Goal: Task Accomplishment & Management: Use online tool/utility

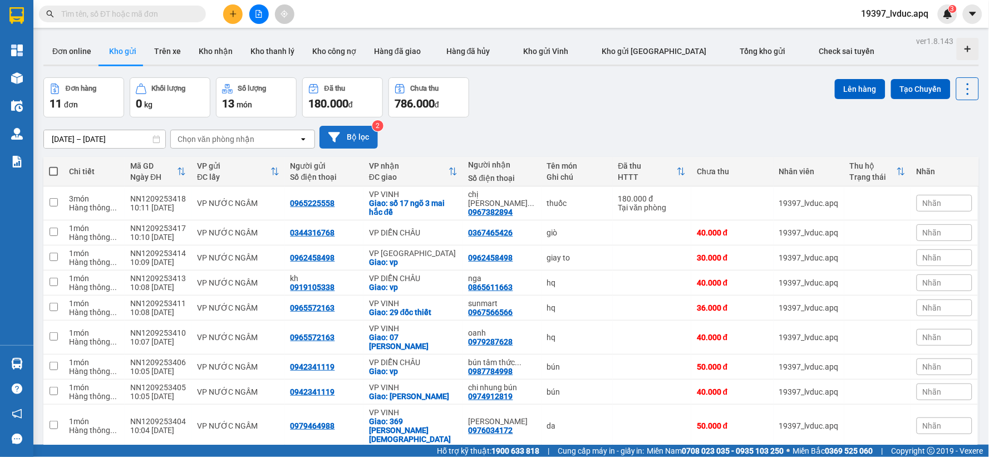
click at [362, 136] on button "Bộ lọc" at bounding box center [349, 137] width 58 height 23
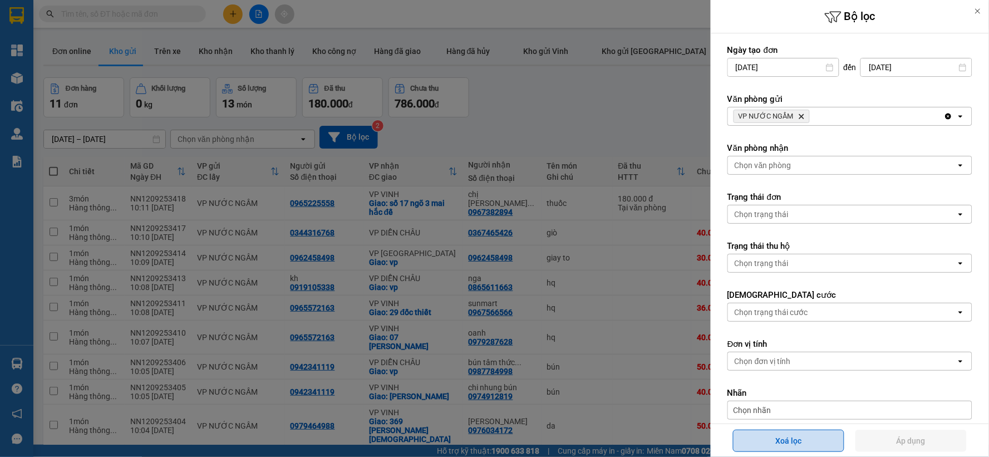
click at [810, 448] on button "Xoá lọc" at bounding box center [788, 441] width 111 height 22
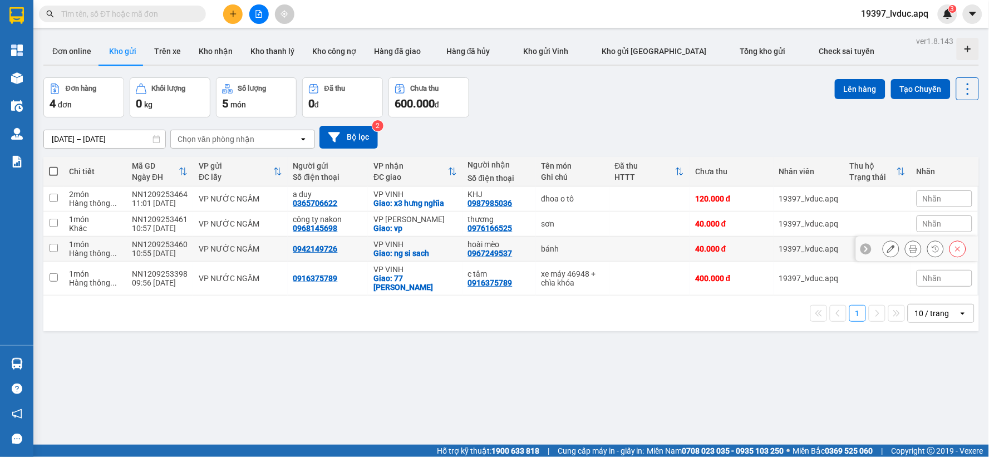
click at [626, 246] on td at bounding box center [650, 249] width 81 height 25
checkbox input "true"
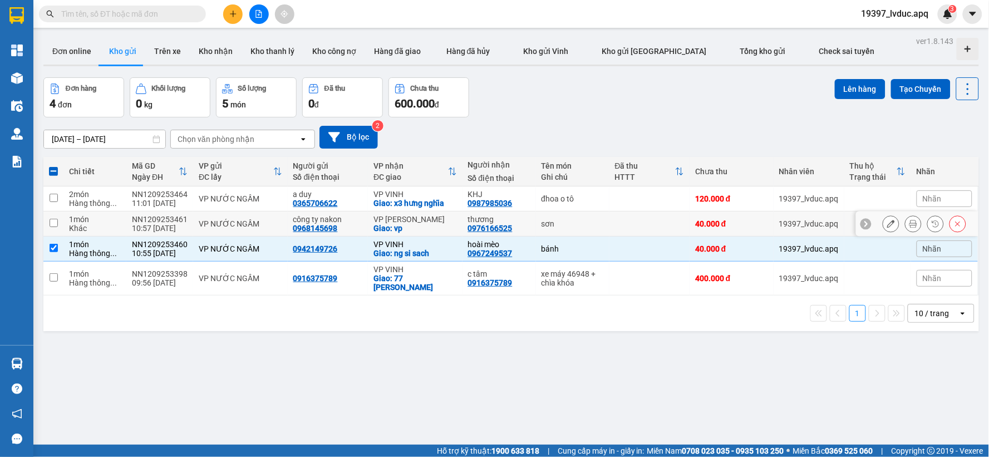
click at [624, 230] on td at bounding box center [650, 224] width 81 height 25
checkbox input "true"
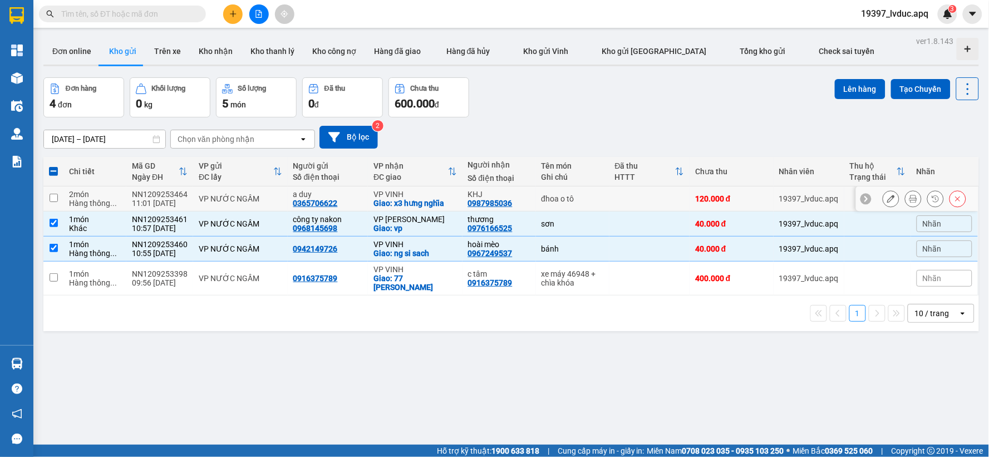
click at [628, 202] on td at bounding box center [650, 199] width 81 height 25
checkbox input "true"
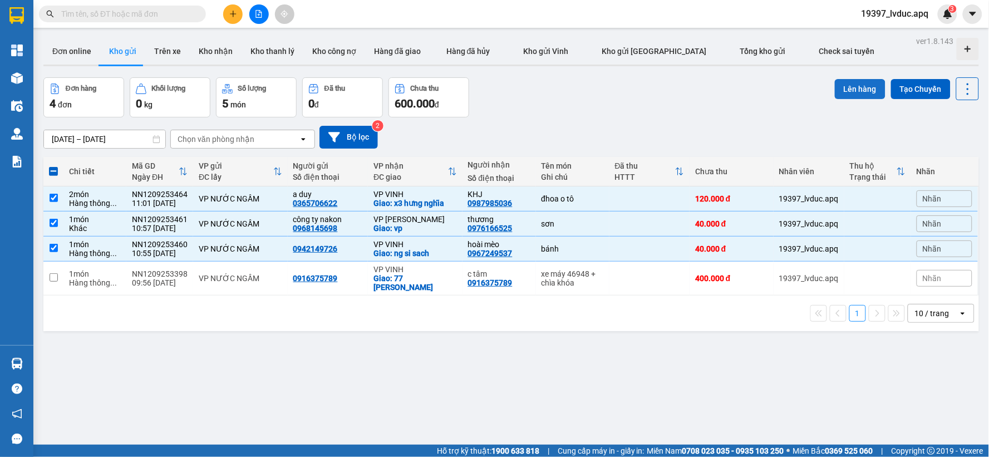
click at [860, 90] on button "Lên hàng" at bounding box center [860, 89] width 51 height 20
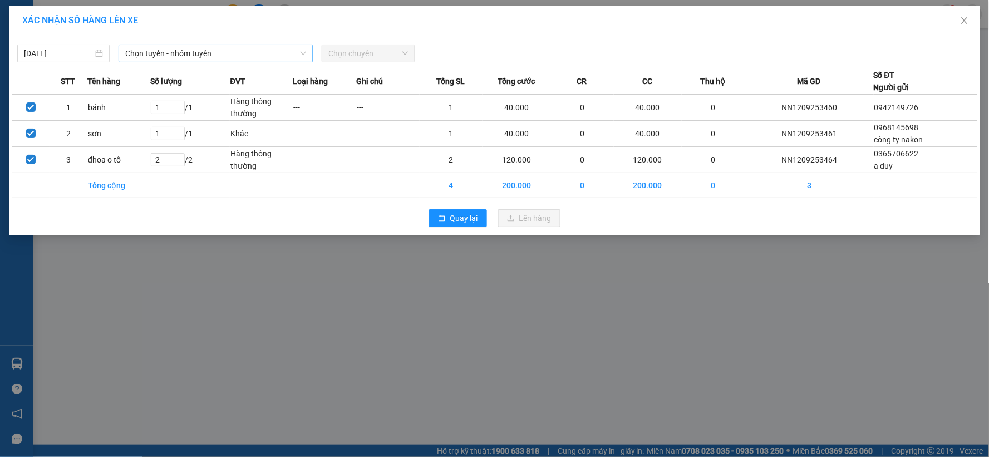
click at [277, 53] on span "Chọn tuyến - nhóm tuyến" at bounding box center [215, 53] width 181 height 17
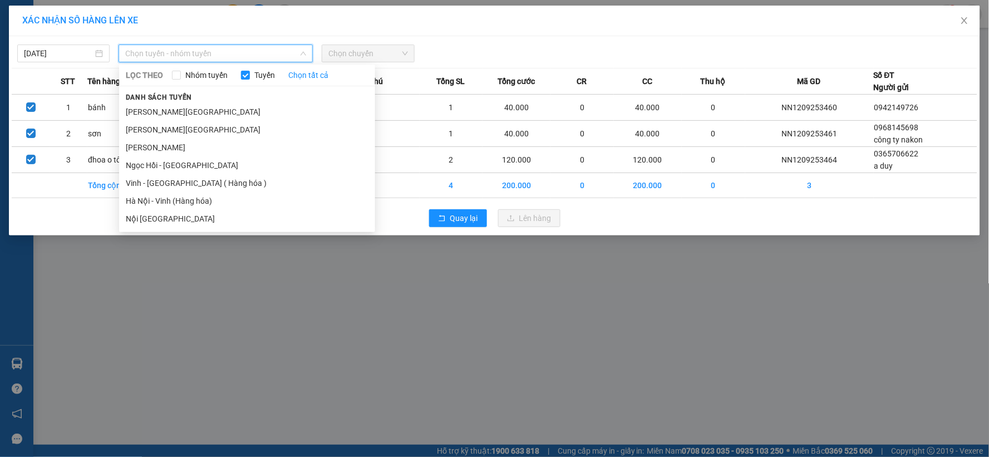
click at [193, 202] on li "Hà Nội - Vinh (Hàng hóa)" at bounding box center [247, 201] width 256 height 18
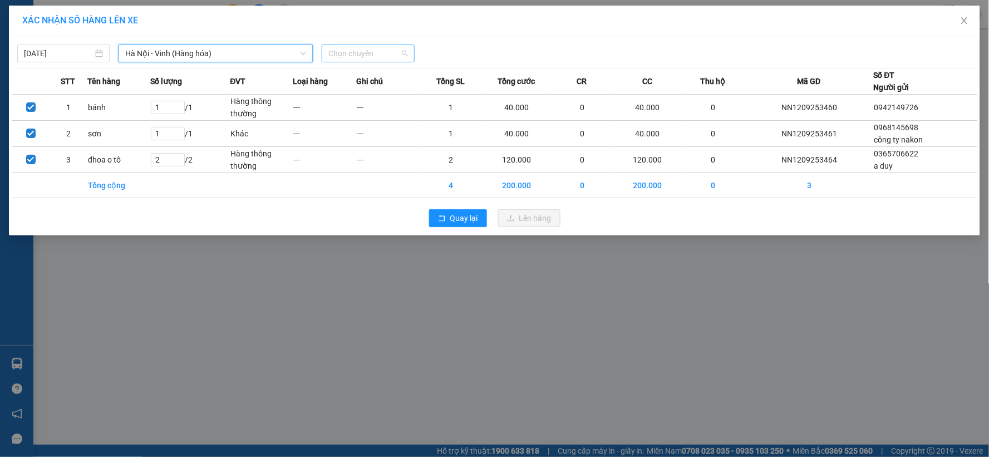
click at [356, 57] on span "Chọn chuyến" at bounding box center [368, 53] width 79 height 17
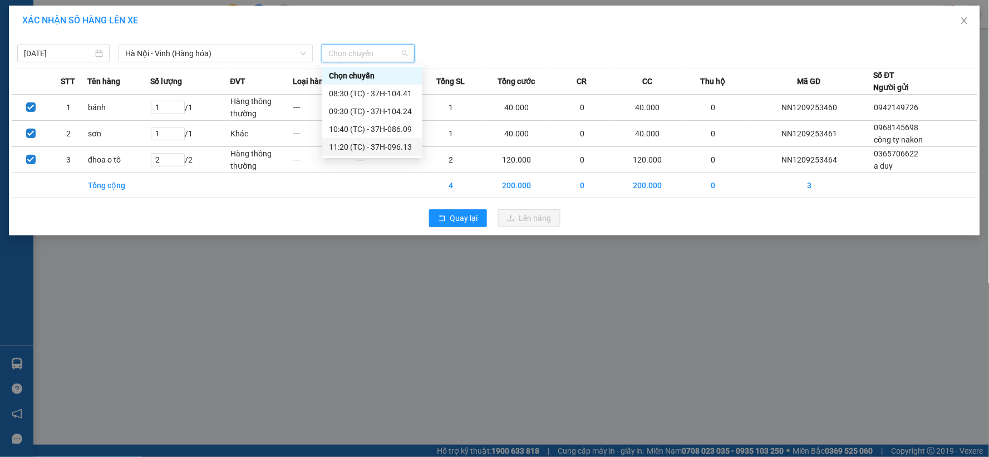
click at [390, 143] on div "11:20 (TC) - 37H-096.13" at bounding box center [372, 147] width 87 height 12
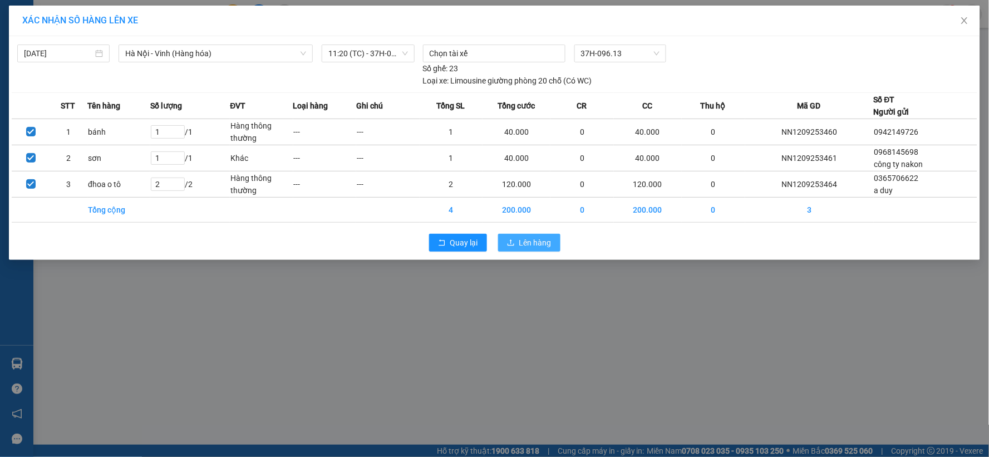
click at [543, 243] on span "Lên hàng" at bounding box center [535, 243] width 32 height 12
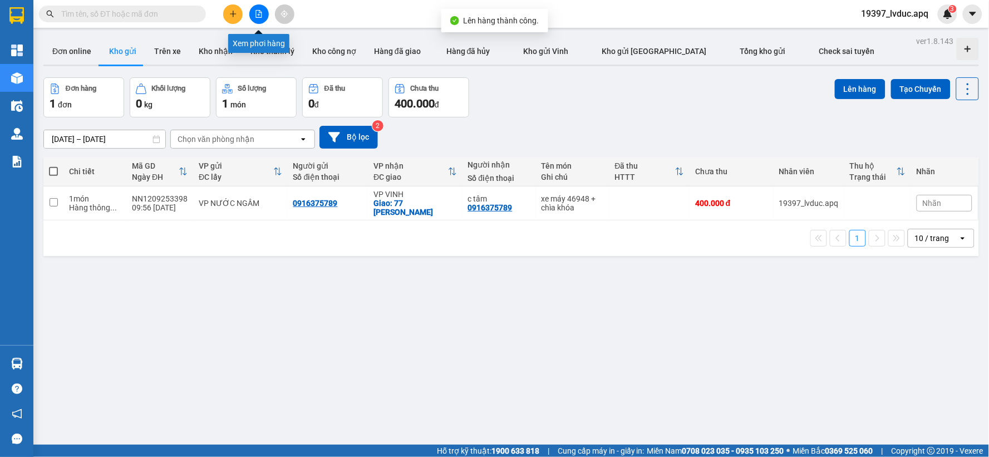
click at [255, 10] on icon "file-add" at bounding box center [259, 14] width 8 height 8
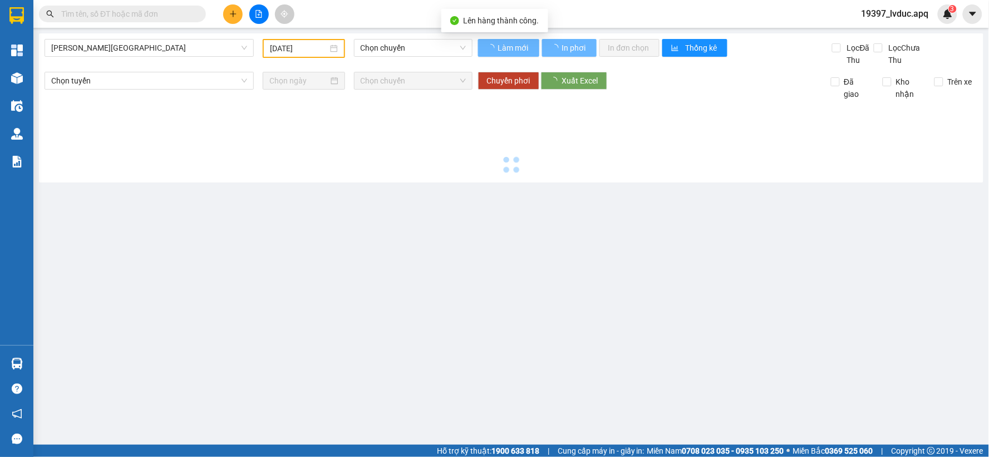
type input "[DATE]"
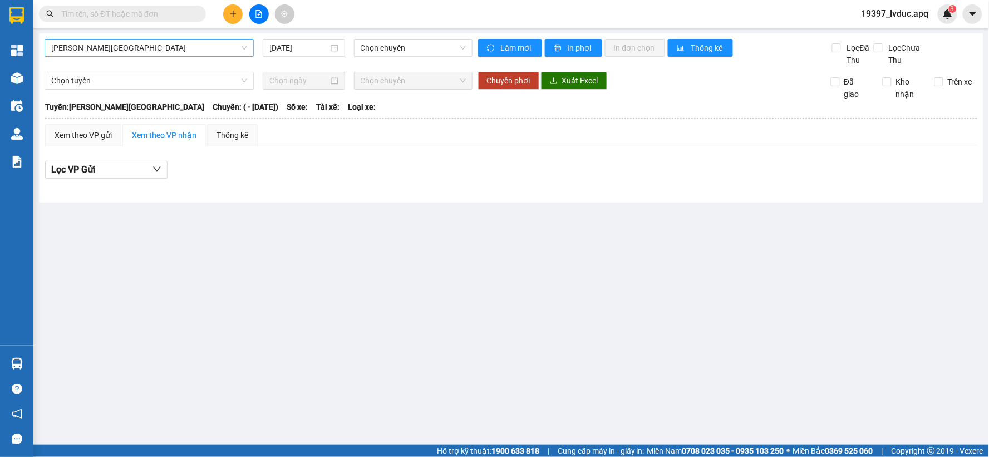
click at [215, 48] on span "[PERSON_NAME][GEOGRAPHIC_DATA]" at bounding box center [149, 48] width 196 height 17
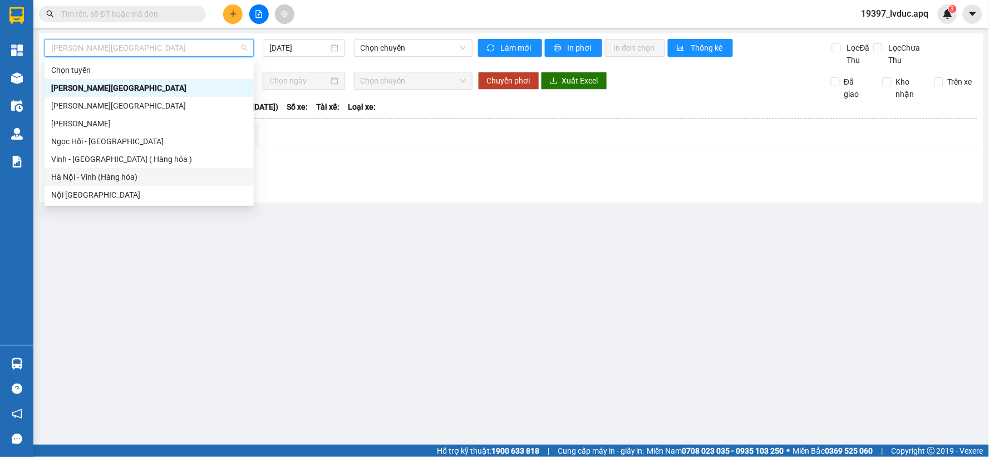
click at [175, 179] on div "Hà Nội - Vinh (Hàng hóa)" at bounding box center [149, 177] width 196 height 12
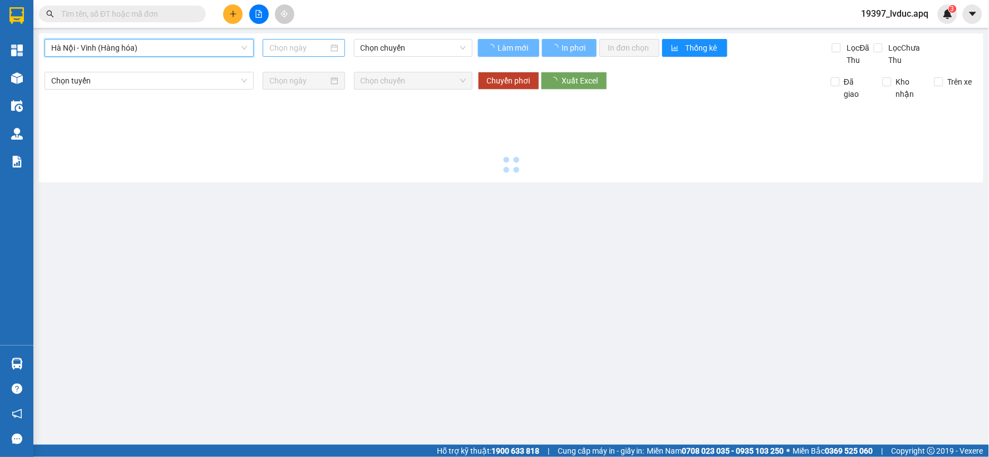
type input "[DATE]"
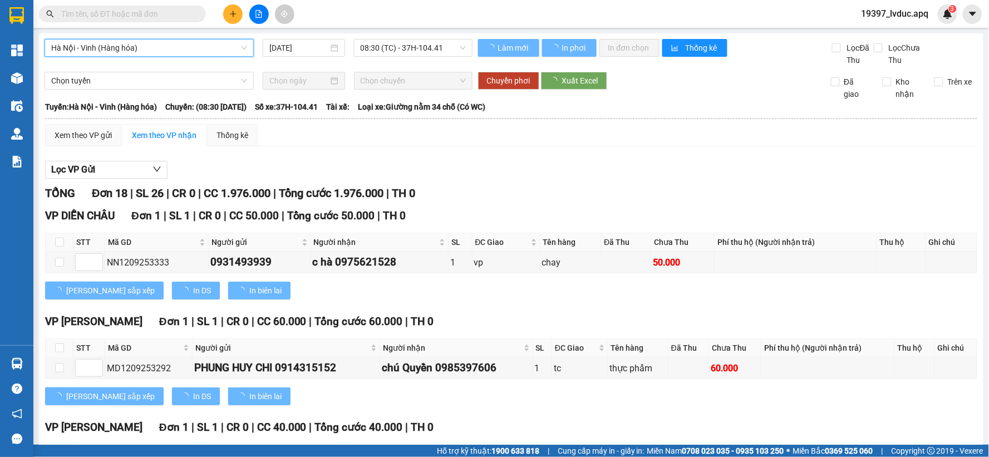
click at [473, 51] on div "Làm mới In phơi In đơn chọn Thống kê Lọc Đã Thu Lọc Chưa Thu" at bounding box center [726, 52] width 506 height 27
click at [461, 47] on span "08:30 (TC) - 37H-104.41" at bounding box center [413, 48] width 105 height 17
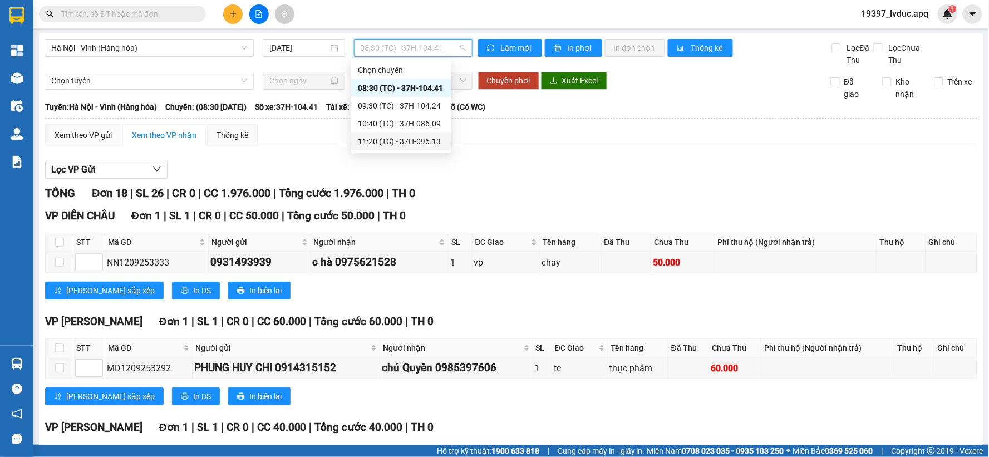
click at [434, 136] on div "11:20 (TC) - 37H-096.13" at bounding box center [401, 141] width 87 height 12
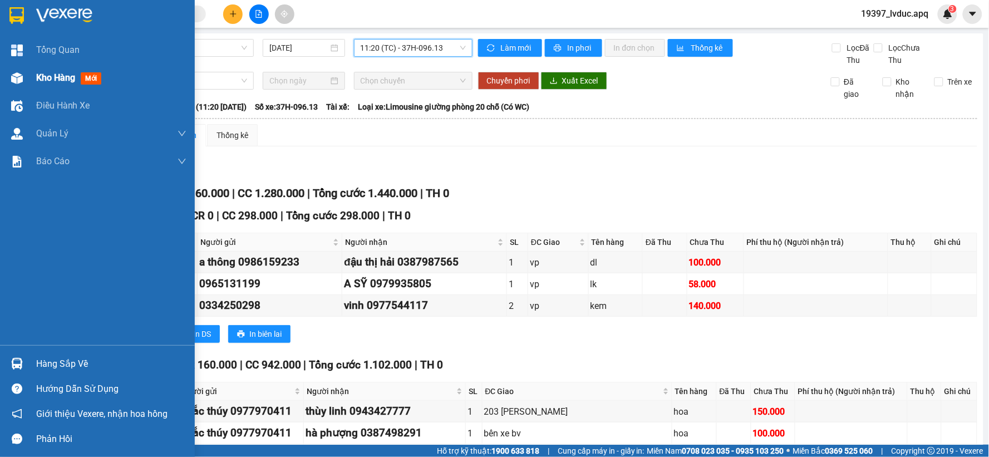
click at [21, 80] on img at bounding box center [17, 78] width 12 height 12
